Goal: Information Seeking & Learning: Learn about a topic

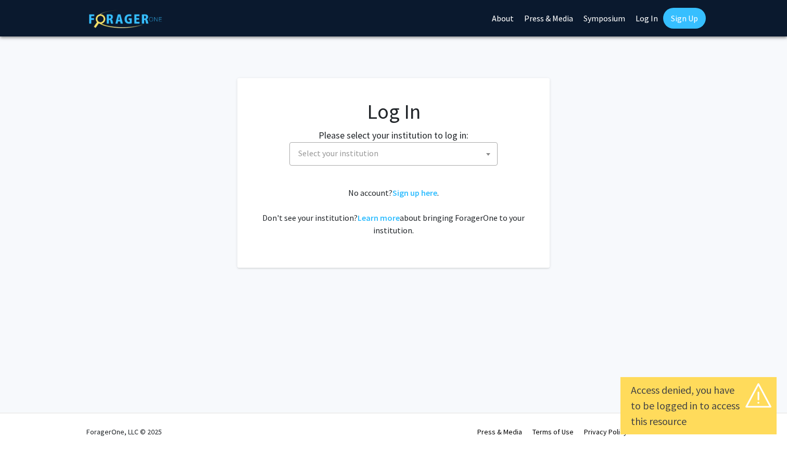
select select
click at [378, 151] on span "Select your institution" at bounding box center [395, 153] width 203 height 21
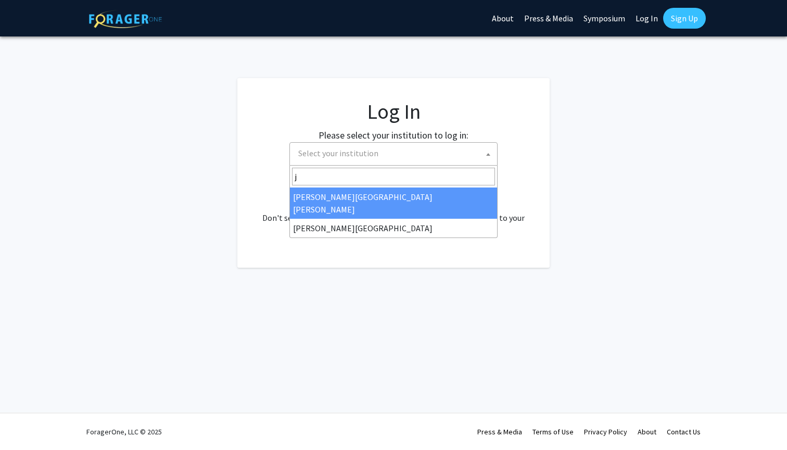
type input "j"
select select "1"
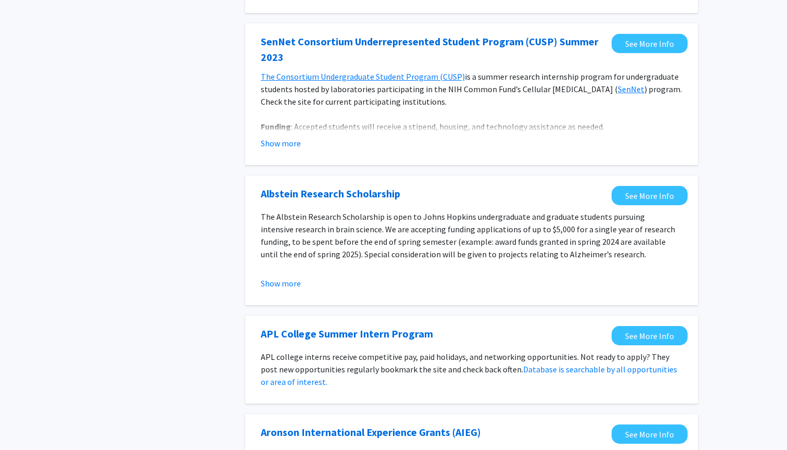
scroll to position [511, 0]
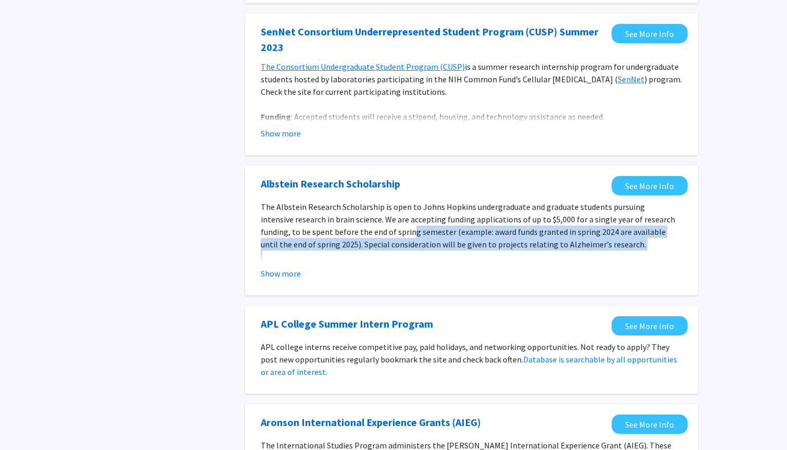
drag, startPoint x: 411, startPoint y: 234, endPoint x: 483, endPoint y: 256, distance: 76.1
click at [483, 256] on div "The Albstein Research Scholarship is open to [PERSON_NAME] [PERSON_NAME] underg…" at bounding box center [471, 268] width 421 height 137
click at [483, 256] on p at bounding box center [471, 256] width 421 height 12
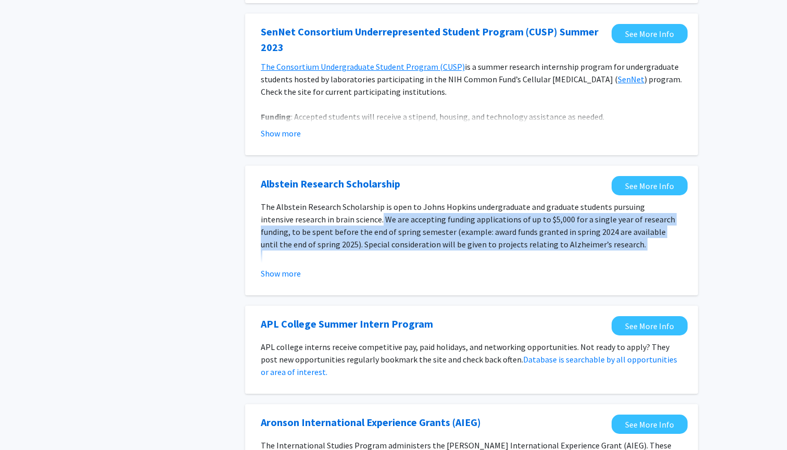
drag, startPoint x: 491, startPoint y: 255, endPoint x: 381, endPoint y: 225, distance: 113.5
click at [381, 225] on div "The Albstein Research Scholarship is open to [PERSON_NAME] [PERSON_NAME] underg…" at bounding box center [471, 268] width 421 height 137
click at [381, 225] on p "The Albstein Research Scholarship is open to Johns Hopkins undergraduate and gr…" at bounding box center [471, 225] width 421 height 50
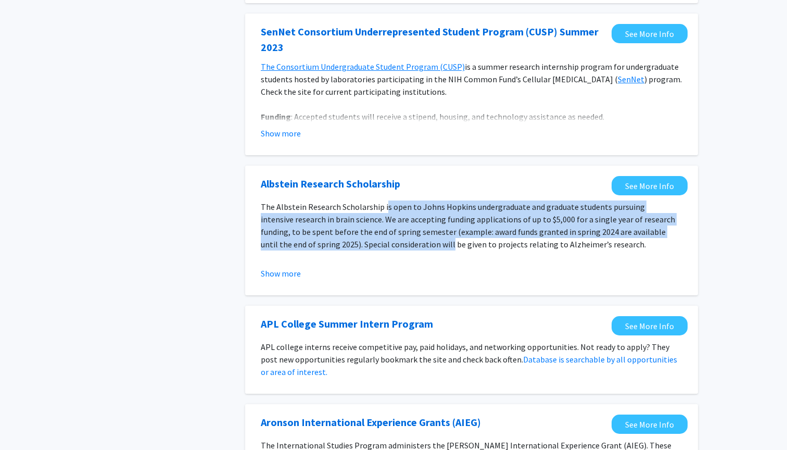
drag, startPoint x: 383, startPoint y: 211, endPoint x: 433, endPoint y: 250, distance: 63.8
click at [433, 250] on p "The Albstein Research Scholarship is open to Johns Hopkins undergraduate and gr…" at bounding box center [471, 225] width 421 height 50
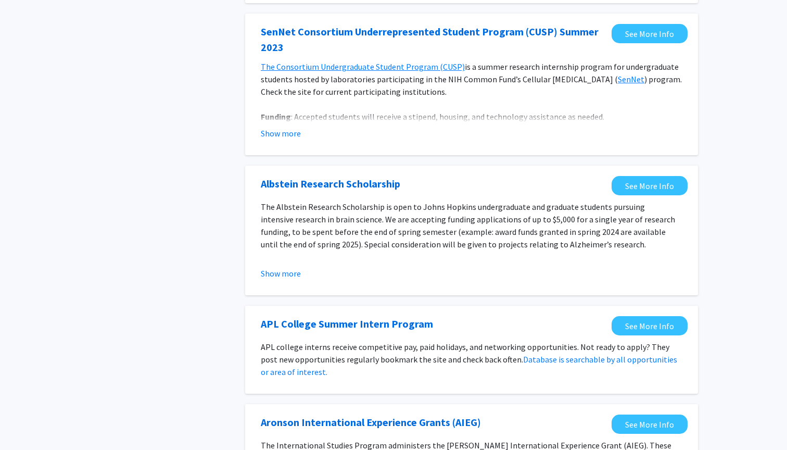
click at [433, 250] on p "The Albstein Research Scholarship is open to Johns Hopkins undergraduate and gr…" at bounding box center [471, 225] width 421 height 50
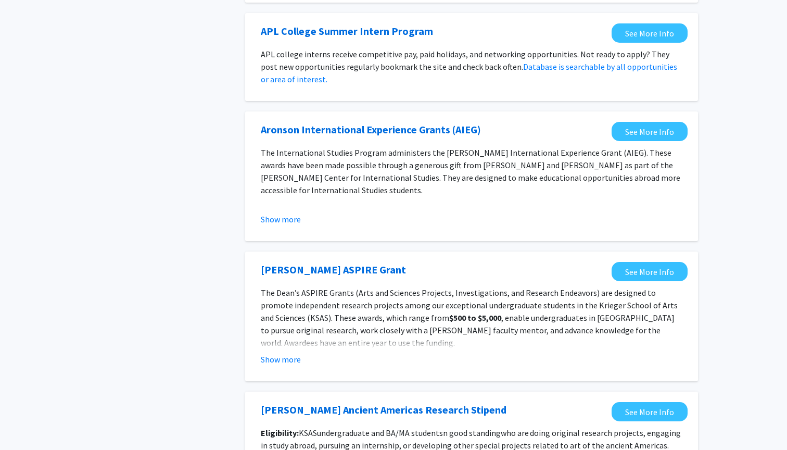
scroll to position [796, 0]
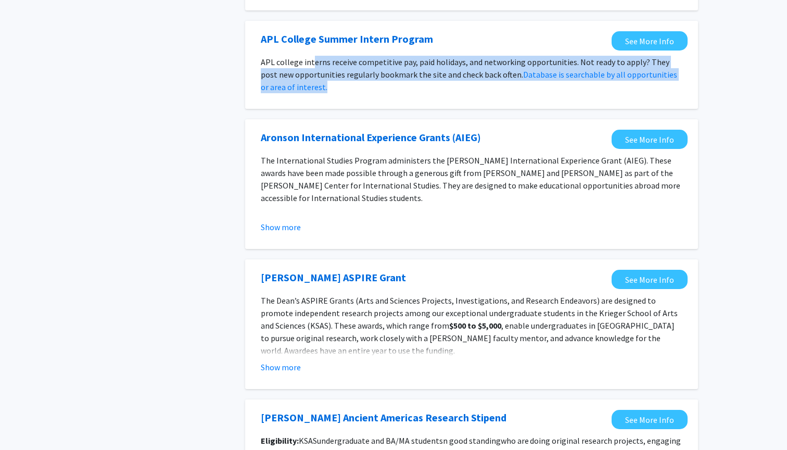
drag, startPoint x: 312, startPoint y: 64, endPoint x: 393, endPoint y: 85, distance: 83.8
click at [395, 85] on p "APL college interns receive competitive pay, paid holidays, and networking oppo…" at bounding box center [471, 74] width 421 height 37
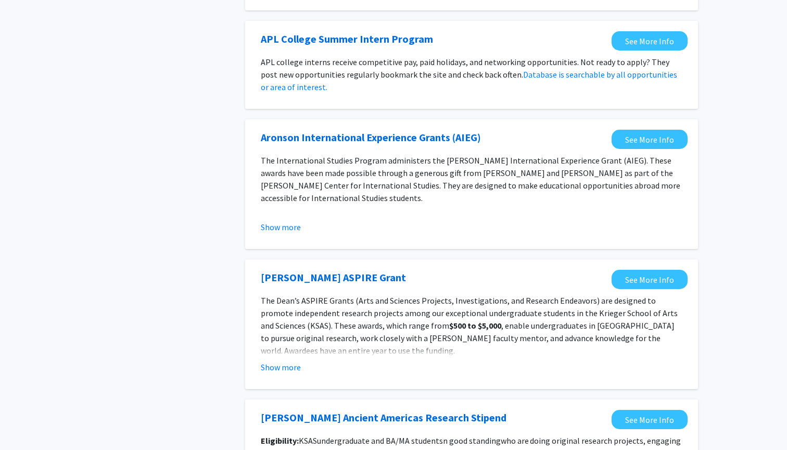
click at [382, 174] on p "The International Studies Program administers the [PERSON_NAME] International E…" at bounding box center [471, 179] width 421 height 50
click at [382, 178] on p "The International Studies Program administers the [PERSON_NAME] International E…" at bounding box center [471, 179] width 421 height 50
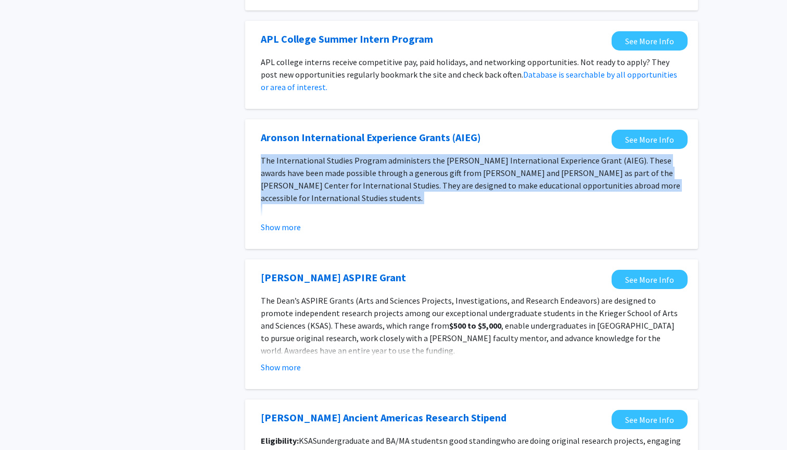
click at [382, 178] on p "The International Studies Program administers the [PERSON_NAME] International E…" at bounding box center [471, 179] width 421 height 50
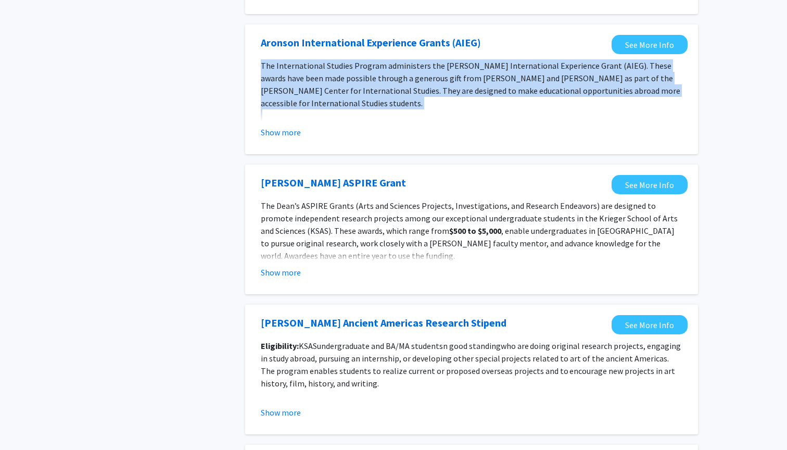
scroll to position [891, 0]
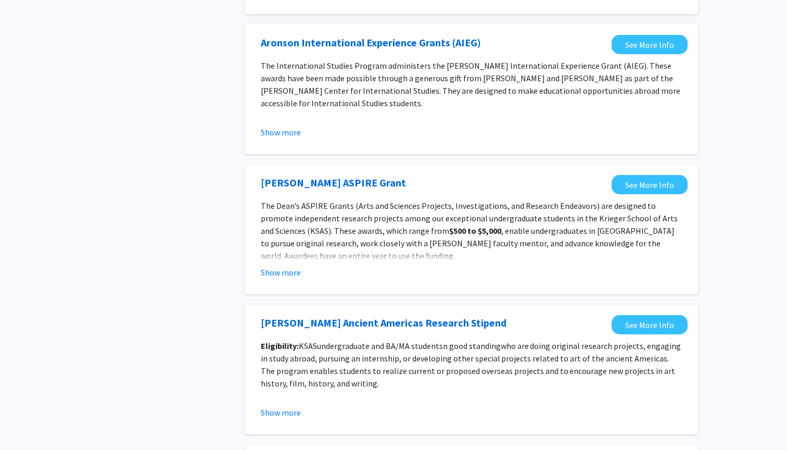
click at [373, 235] on p "The [PERSON_NAME] ASPIRE Grants (Arts and Sciences Projects, Investigations, an…" at bounding box center [471, 230] width 421 height 62
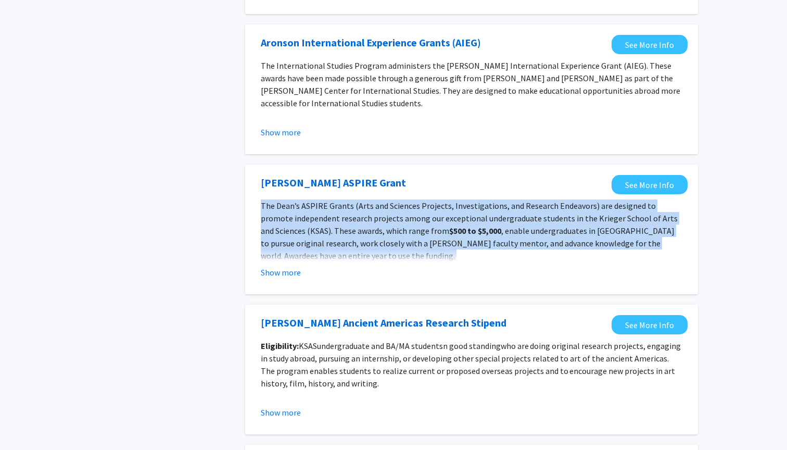
click at [373, 235] on p "The [PERSON_NAME] ASPIRE Grants (Arts and Sciences Projects, Investigations, an…" at bounding box center [471, 230] width 421 height 62
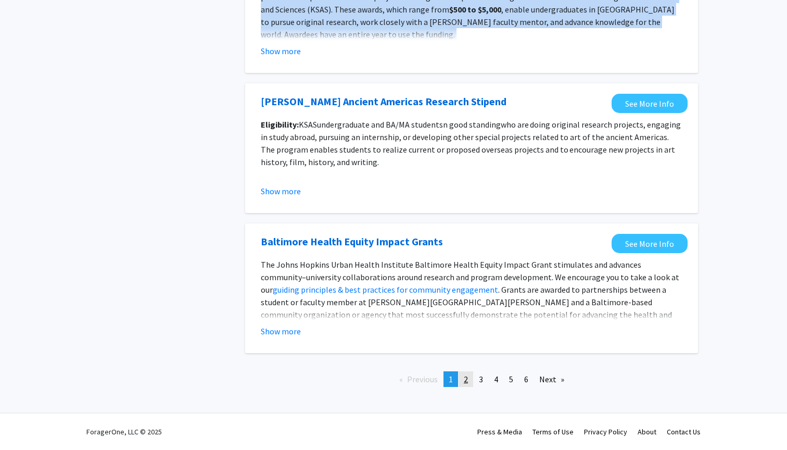
scroll to position [1114, 0]
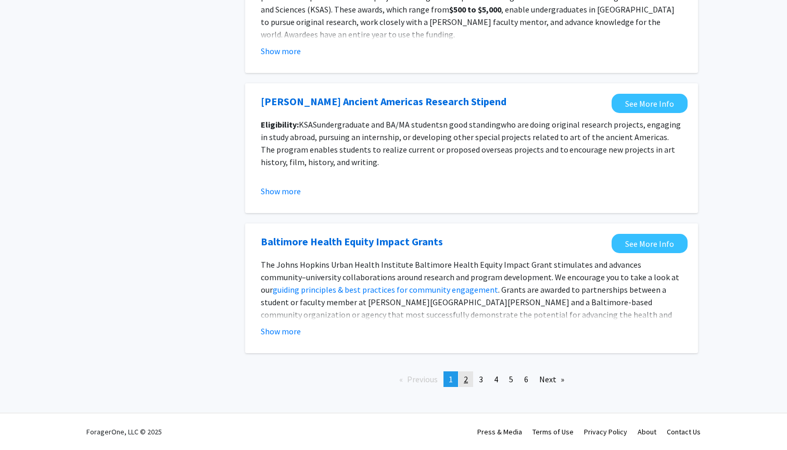
click at [465, 378] on span "2" at bounding box center [466, 379] width 4 height 10
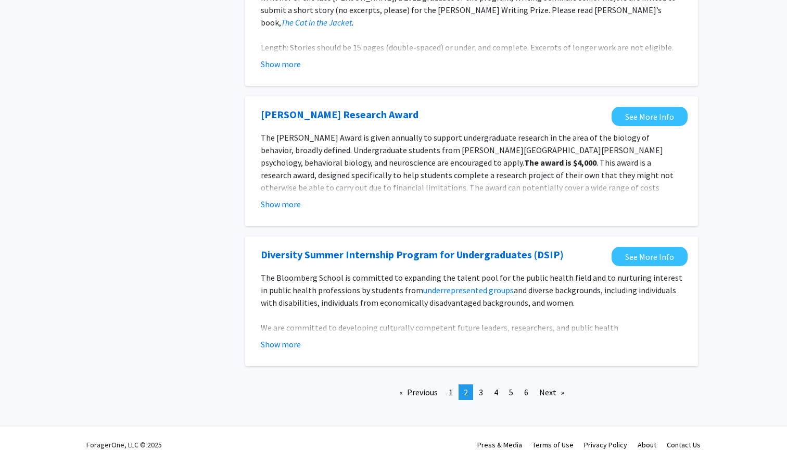
scroll to position [1141, 0]
click at [482, 392] on span "3" at bounding box center [481, 392] width 4 height 10
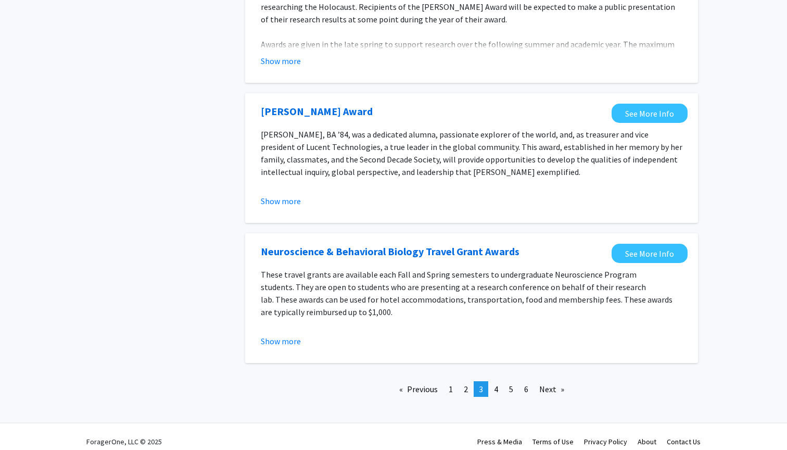
scroll to position [1127, 0]
click at [499, 383] on link "page 4" at bounding box center [496, 389] width 15 height 16
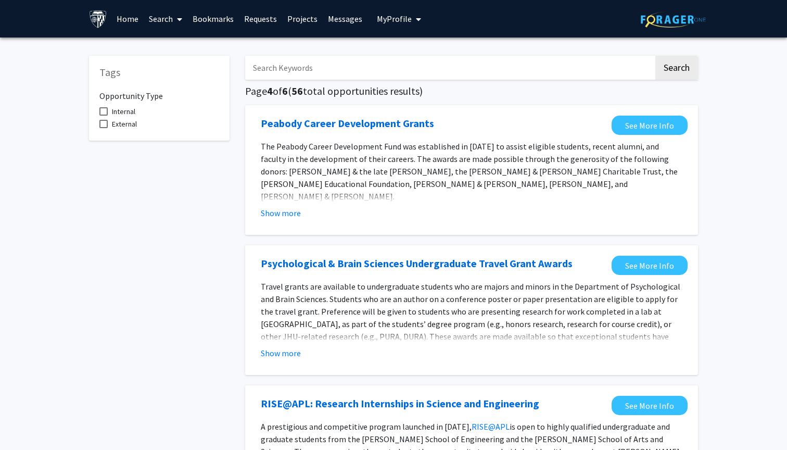
click at [287, 65] on input "Search Keywords" at bounding box center [449, 68] width 408 height 24
click at [676, 69] on button "Search" at bounding box center [676, 68] width 43 height 24
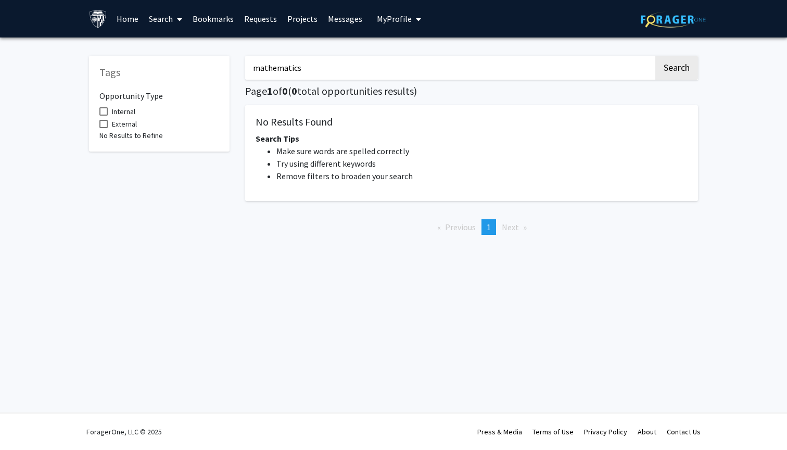
click at [676, 69] on button "Search" at bounding box center [676, 68] width 43 height 24
type input "m"
click at [676, 69] on button "Search" at bounding box center [676, 68] width 43 height 24
type input "a"
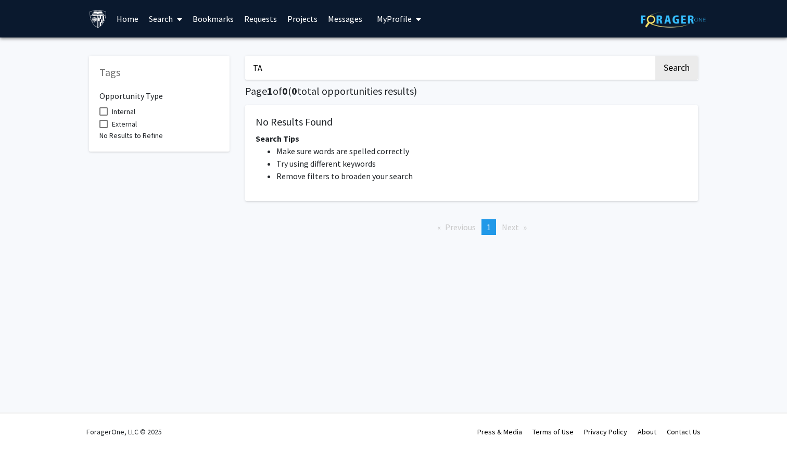
click at [676, 69] on button "Search" at bounding box center [676, 68] width 43 height 24
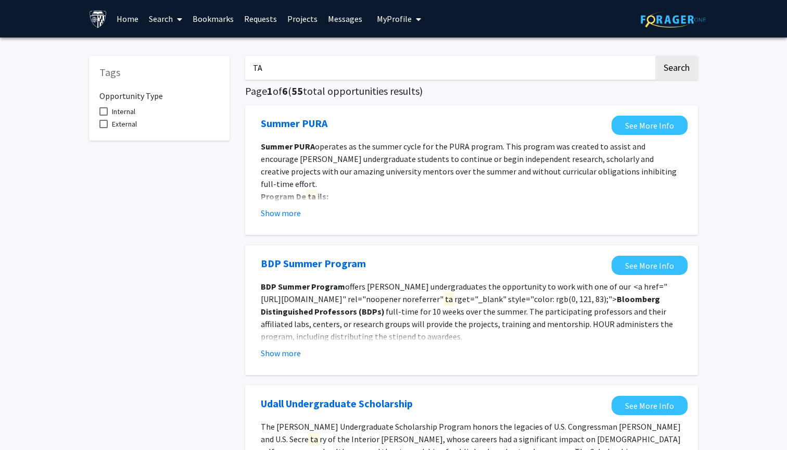
type input "T"
click at [676, 69] on button "Search" at bounding box center [676, 68] width 43 height 24
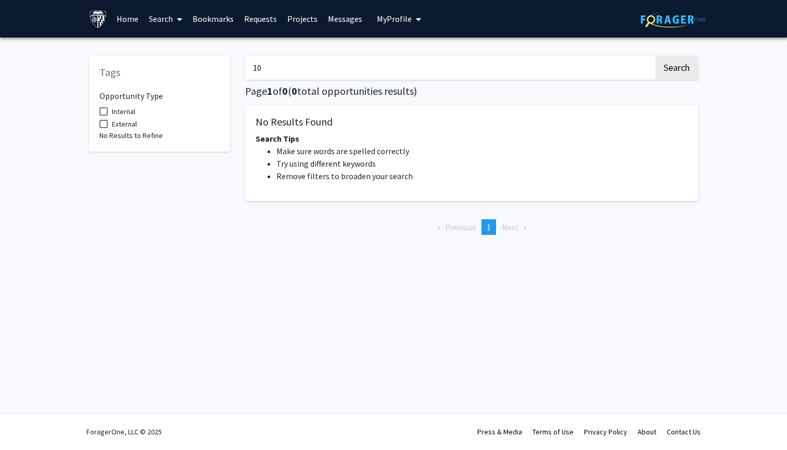
type input "1"
type input "5000"
click at [676, 69] on button "Search" at bounding box center [676, 68] width 43 height 24
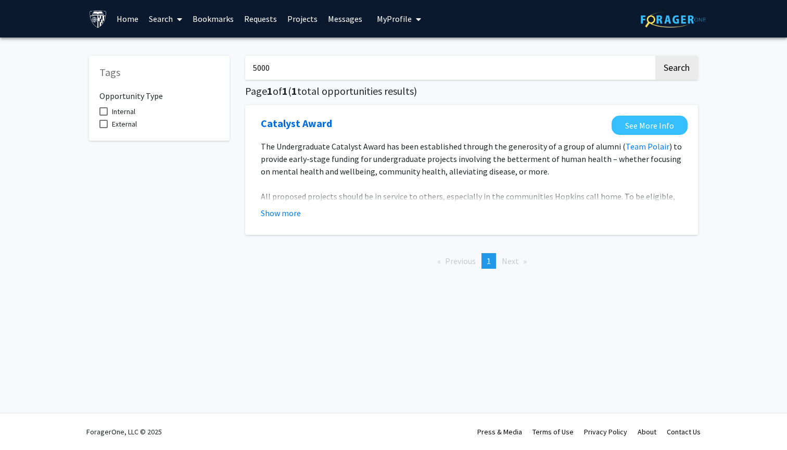
click at [169, 20] on link "Search" at bounding box center [166, 19] width 44 height 36
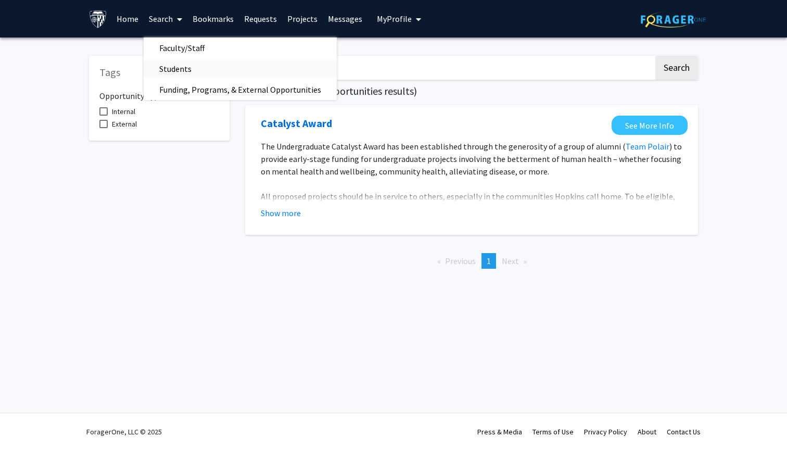
click at [172, 67] on span "Students" at bounding box center [175, 68] width 63 height 21
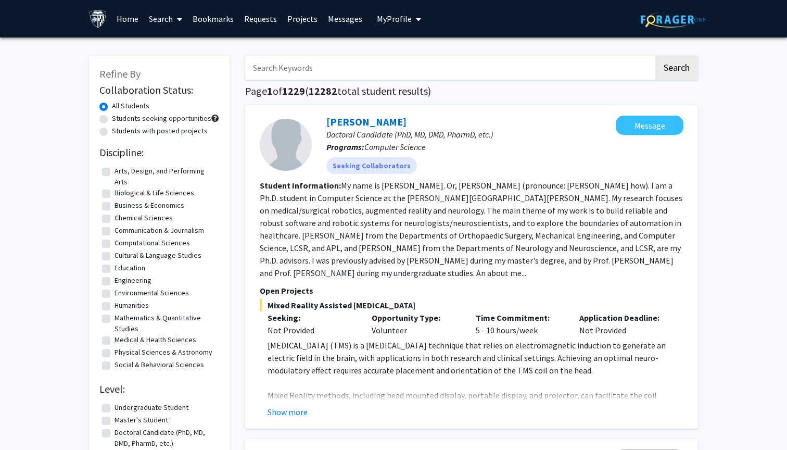
click at [273, 71] on input "Search Keywords" at bounding box center [449, 68] width 408 height 24
click at [676, 69] on button "Search" at bounding box center [676, 68] width 43 height 24
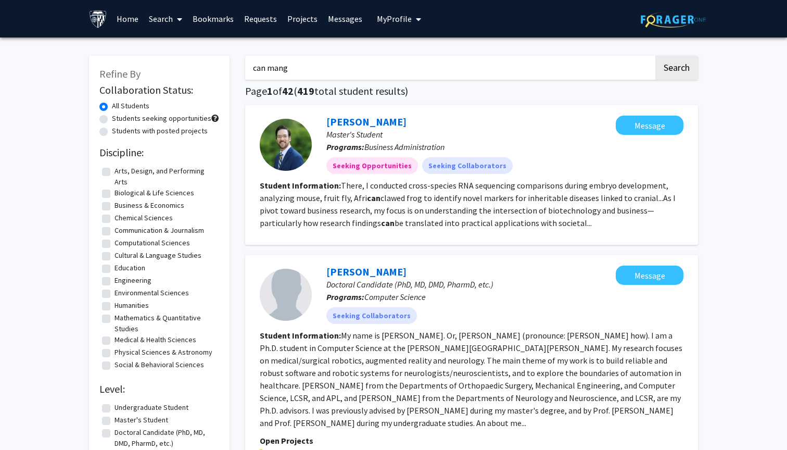
click at [676, 69] on button "Search" at bounding box center [676, 68] width 43 height 24
drag, startPoint x: 321, startPoint y: 67, endPoint x: 204, endPoint y: 67, distance: 116.0
type input "İ"
click at [676, 69] on button "Search" at bounding box center [676, 68] width 43 height 24
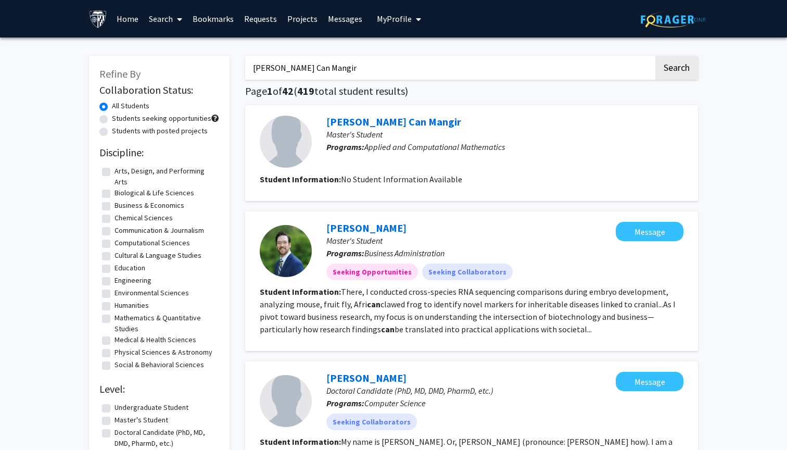
click at [300, 73] on input "[PERSON_NAME] Can Mangir" at bounding box center [449, 68] width 408 height 24
click at [676, 69] on button "Search" at bounding box center [676, 68] width 43 height 24
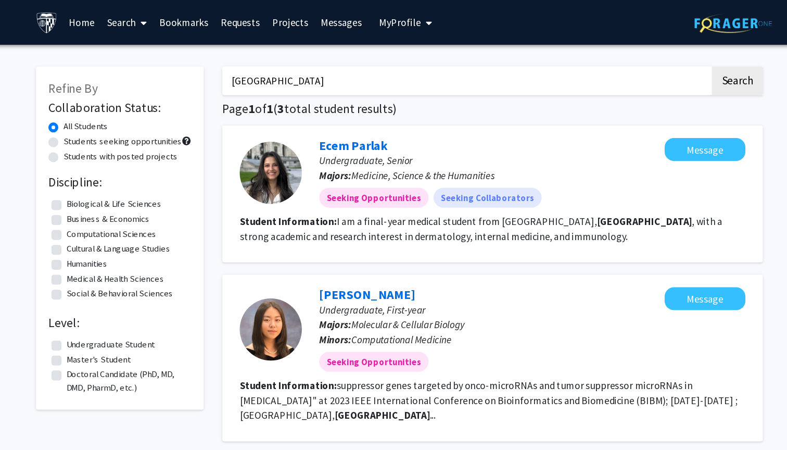
click at [336, 79] on input "[GEOGRAPHIC_DATA]" at bounding box center [449, 68] width 408 height 24
click at [655, 69] on button "Search" at bounding box center [676, 68] width 43 height 24
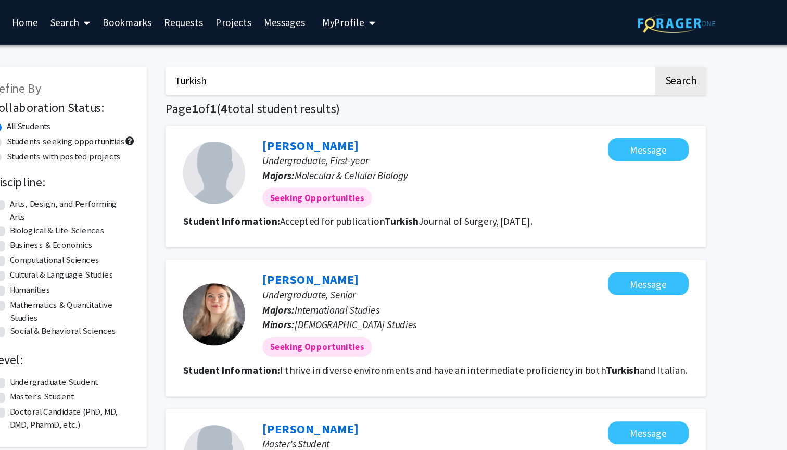
click at [245, 69] on input "Turkish" at bounding box center [449, 68] width 408 height 24
click at [655, 69] on button "Search" at bounding box center [676, 68] width 43 height 24
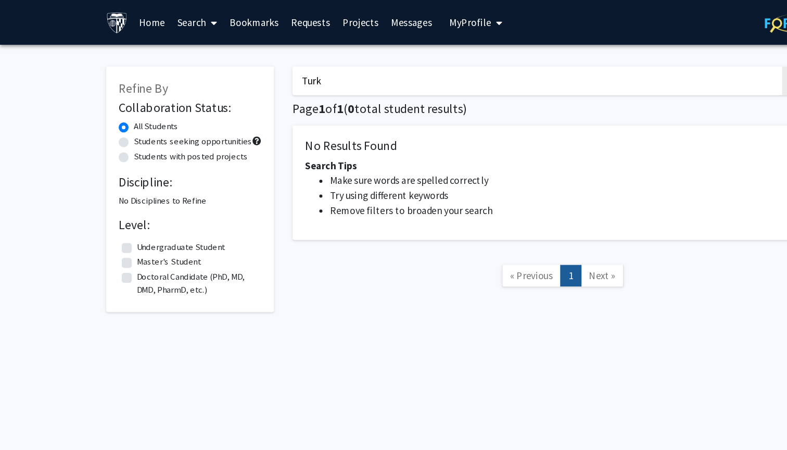
type input "Turk"
click at [676, 69] on button "Search" at bounding box center [676, 68] width 43 height 24
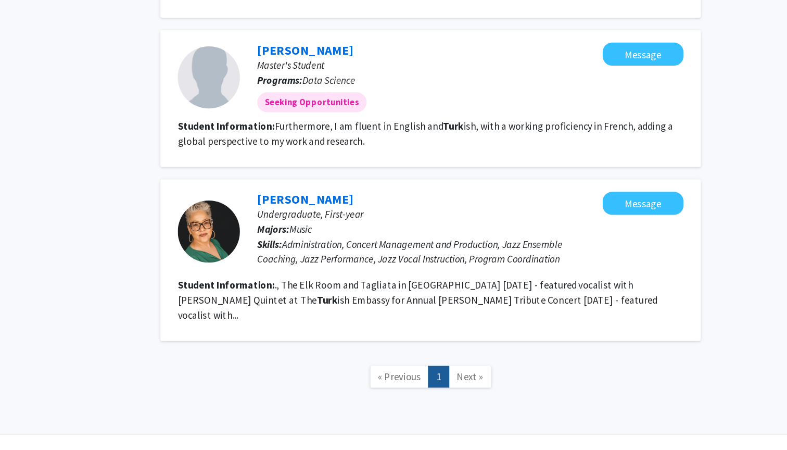
scroll to position [800, 0]
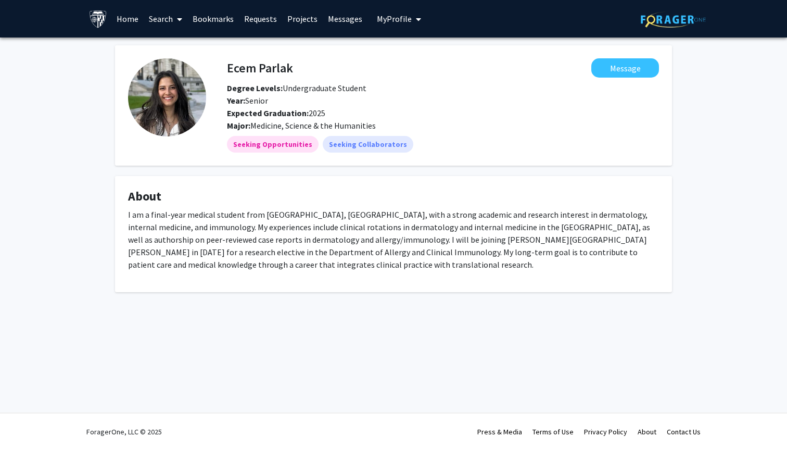
click at [169, 93] on img at bounding box center [167, 97] width 78 height 78
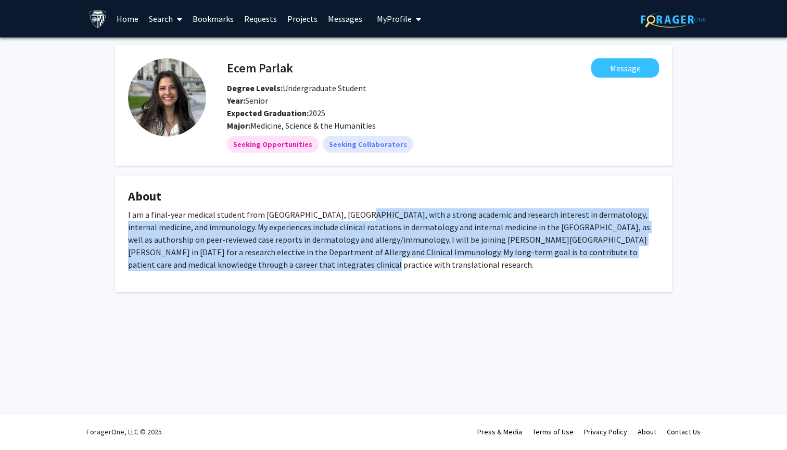
drag, startPoint x: 342, startPoint y: 218, endPoint x: 343, endPoint y: 268, distance: 50.5
click at [343, 268] on p "I am a final-year medical student from Izmir, Turkey, with a strong academic an…" at bounding box center [393, 239] width 531 height 62
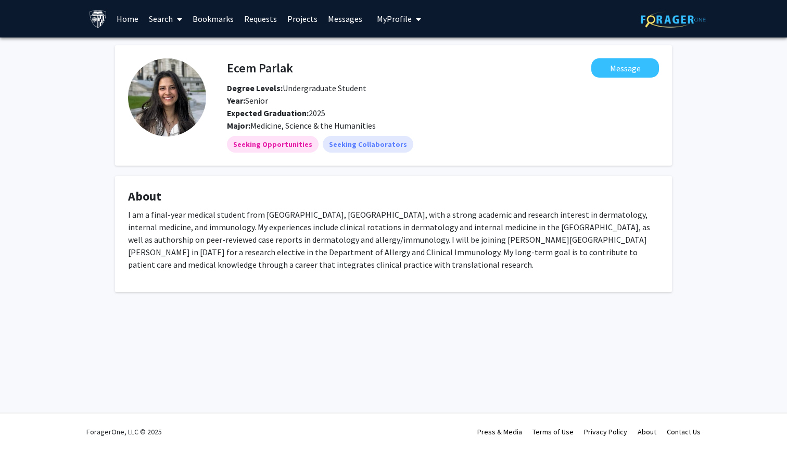
drag, startPoint x: 335, startPoint y: 268, endPoint x: 228, endPoint y: 206, distance: 123.8
click at [228, 206] on fg-card "About I am a final-year medical student from Izmir, Turkey, with a strong acade…" at bounding box center [393, 234] width 557 height 116
click at [228, 206] on fg-card-title "About" at bounding box center [393, 198] width 531 height 19
drag, startPoint x: 228, startPoint y: 206, endPoint x: 266, endPoint y: 271, distance: 75.1
click at [266, 272] on fg-card "About I am a final-year medical student from Izmir, Turkey, with a strong acade…" at bounding box center [393, 234] width 557 height 116
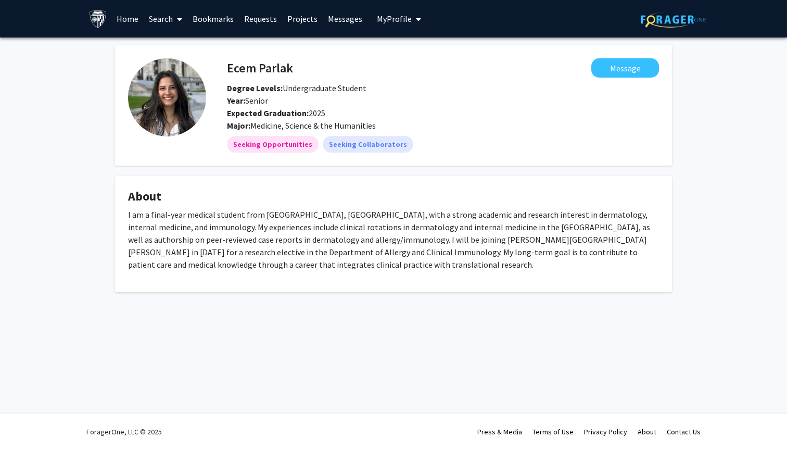
click at [266, 271] on p "I am a final-year medical student from Izmir, Turkey, with a strong academic an…" at bounding box center [393, 239] width 531 height 62
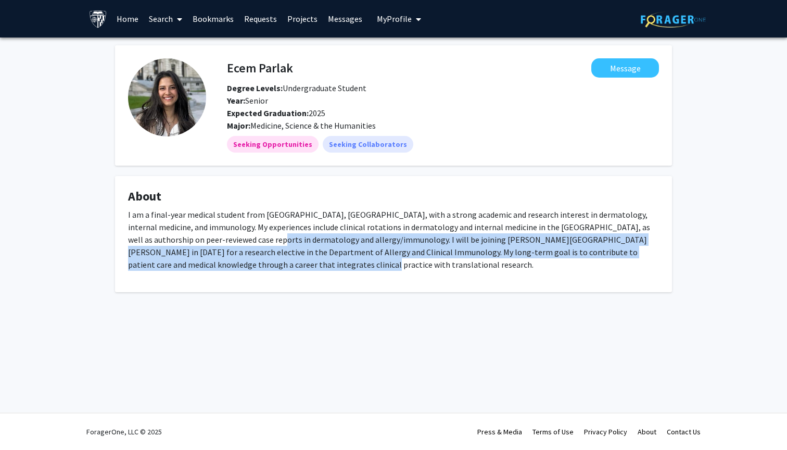
drag, startPoint x: 206, startPoint y: 240, endPoint x: 230, endPoint y: 276, distance: 43.2
click at [230, 276] on div "I am a final-year medical student from Izmir, Turkey, with a strong academic an…" at bounding box center [393, 243] width 531 height 71
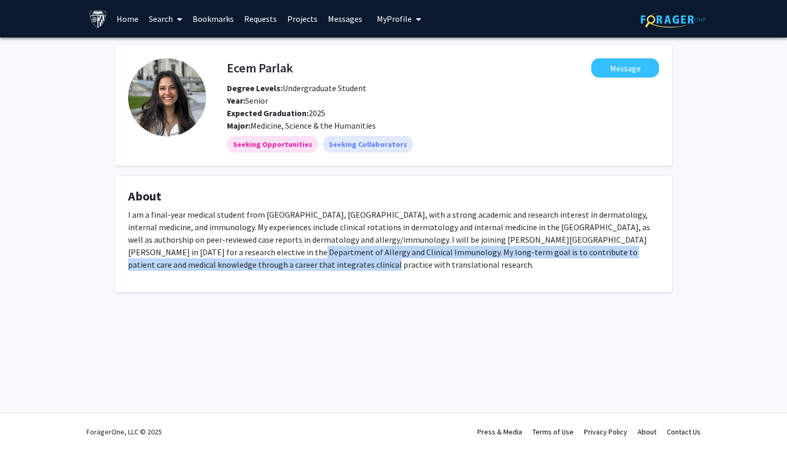
drag, startPoint x: 261, startPoint y: 272, endPoint x: 176, endPoint y: 249, distance: 87.7
click at [176, 249] on div "I am a final-year medical student from Izmir, Turkey, with a strong academic an…" at bounding box center [393, 243] width 531 height 71
click at [176, 249] on p "I am a final-year medical student from Izmir, Turkey, with a strong academic an…" at bounding box center [393, 239] width 531 height 62
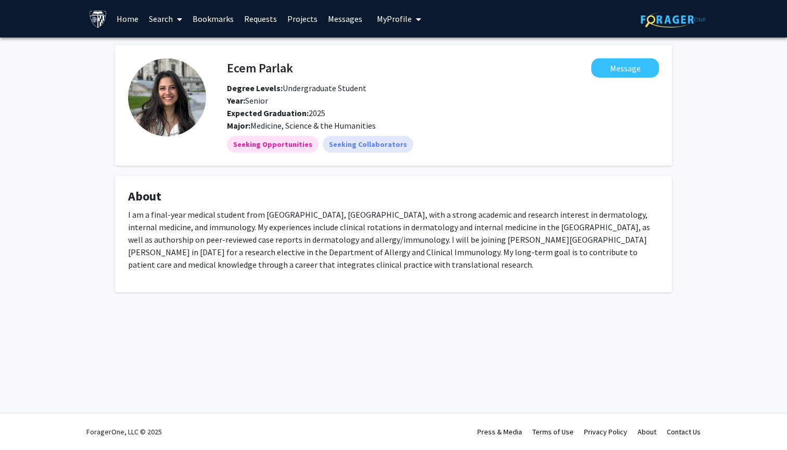
click at [280, 70] on h4 "Ecem Parlak" at bounding box center [260, 67] width 66 height 19
drag, startPoint x: 280, startPoint y: 70, endPoint x: 241, endPoint y: 70, distance: 39.5
click at [241, 70] on h4 "Ecem Parlak" at bounding box center [260, 67] width 66 height 19
click at [120, 20] on link "Home" at bounding box center [127, 19] width 32 height 36
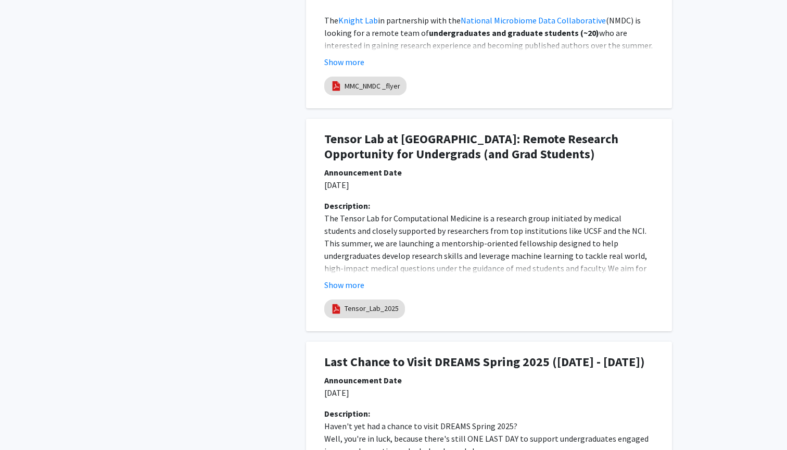
scroll to position [903, 0]
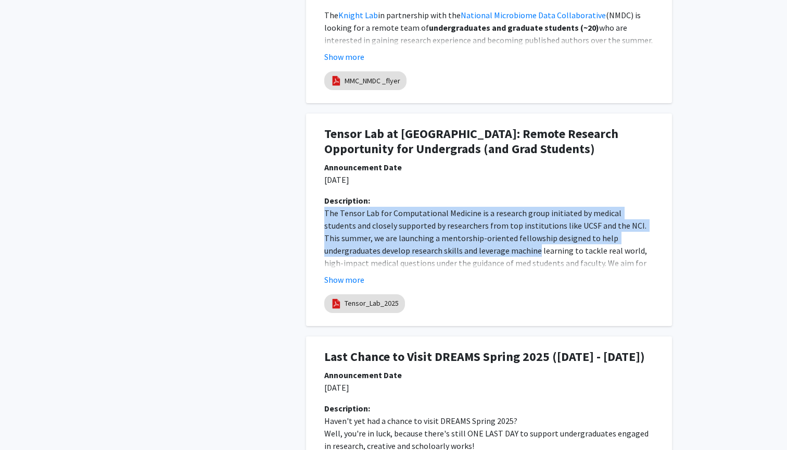
drag, startPoint x: 435, startPoint y: 200, endPoint x: 450, endPoint y: 252, distance: 54.0
click at [450, 252] on div "Description: The Tensor Lab for Computational Medicine is a research group init…" at bounding box center [488, 240] width 345 height 92
click at [450, 252] on p "The Tensor Lab for Computational Medicine is a research group initiated by medi…" at bounding box center [488, 250] width 329 height 87
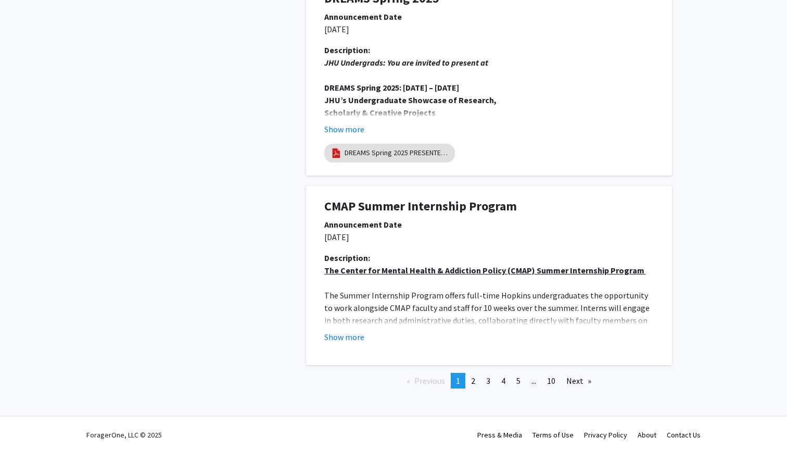
scroll to position [1897, 0]
click at [475, 377] on link "page 2" at bounding box center [473, 382] width 15 height 16
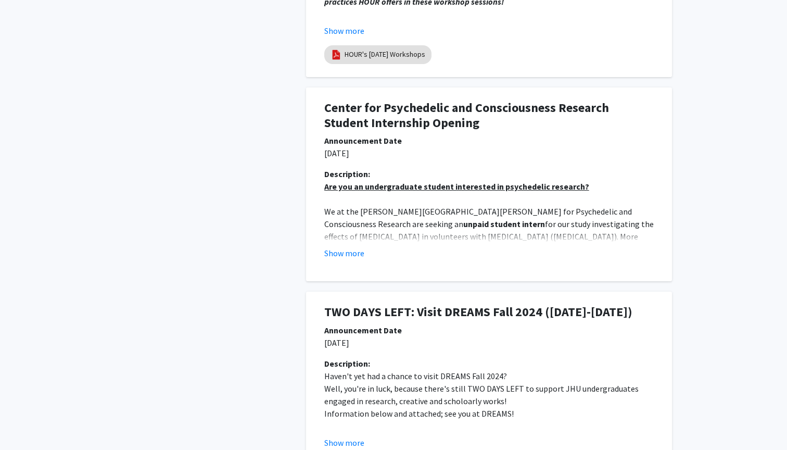
scroll to position [994, 0]
